Goal: Find specific page/section: Find specific page/section

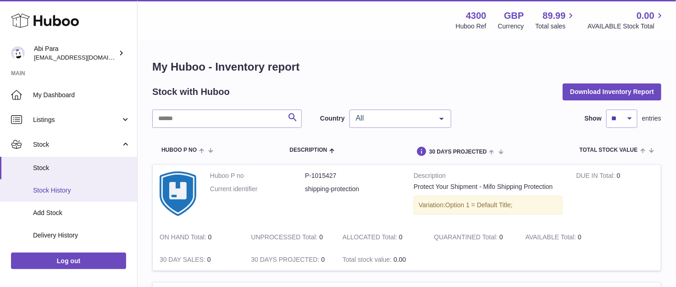
scroll to position [153, 0]
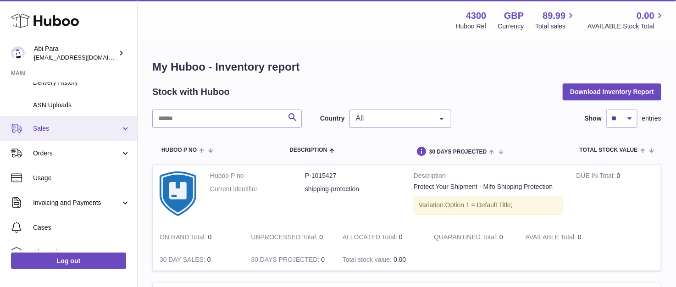
click at [70, 124] on span "Sales" at bounding box center [77, 128] width 88 height 9
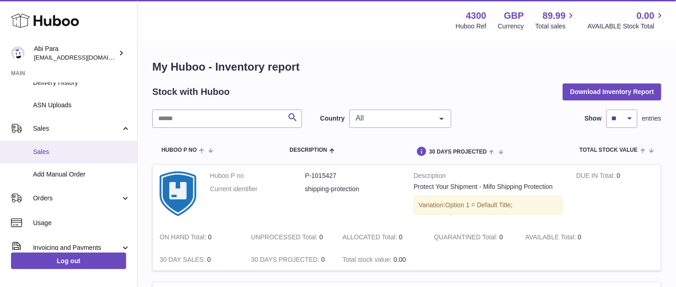
click at [66, 154] on span "Sales" at bounding box center [81, 152] width 97 height 9
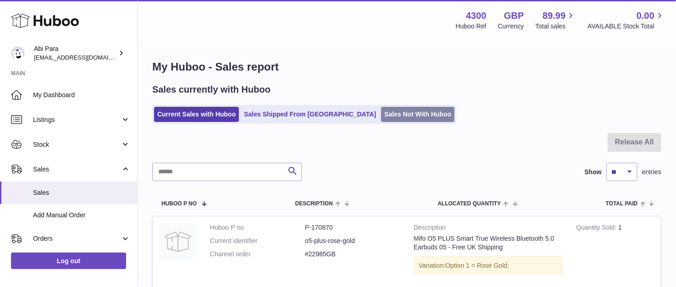
click at [381, 115] on link "Sales Not With Huboo" at bounding box center [417, 114] width 73 height 15
